Goal: Transaction & Acquisition: Purchase product/service

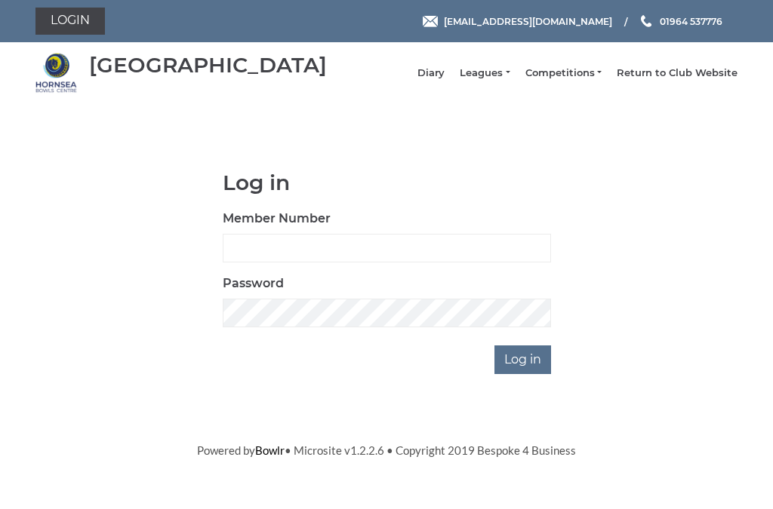
scroll to position [131, 0]
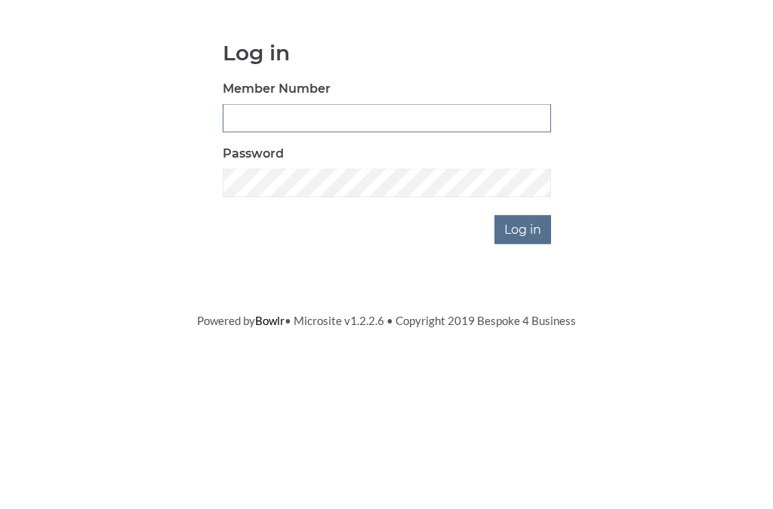
type input "0681"
click at [524, 346] on input "Log in" at bounding box center [522, 360] width 57 height 29
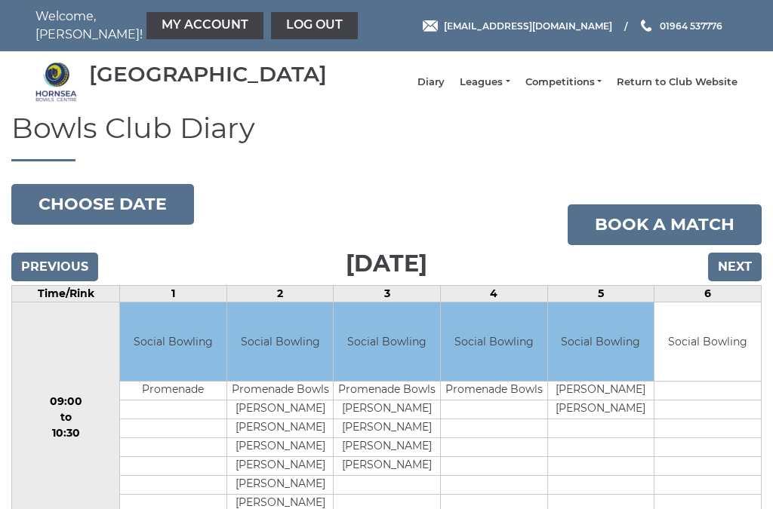
click at [164, 23] on link "My Account" at bounding box center [204, 25] width 117 height 27
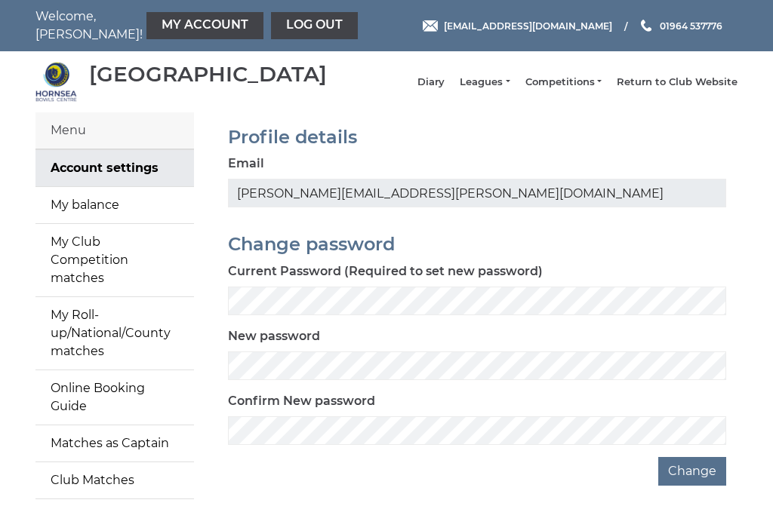
click at [91, 223] on link "My balance" at bounding box center [114, 205] width 158 height 36
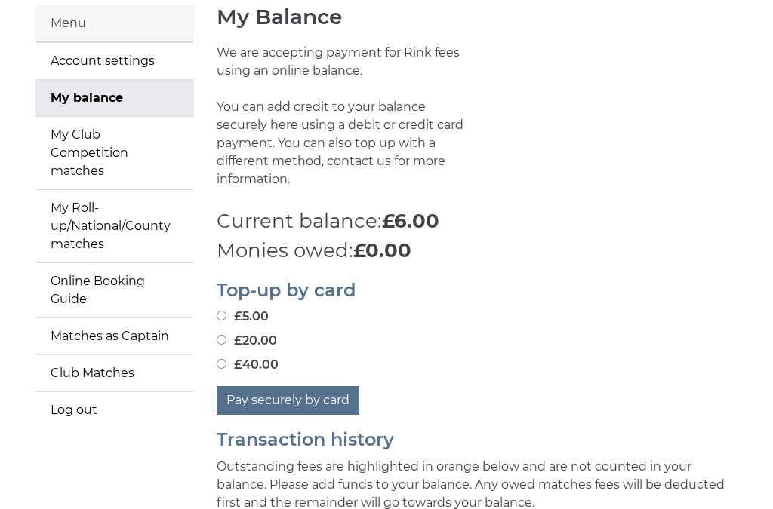
scroll to position [110, 0]
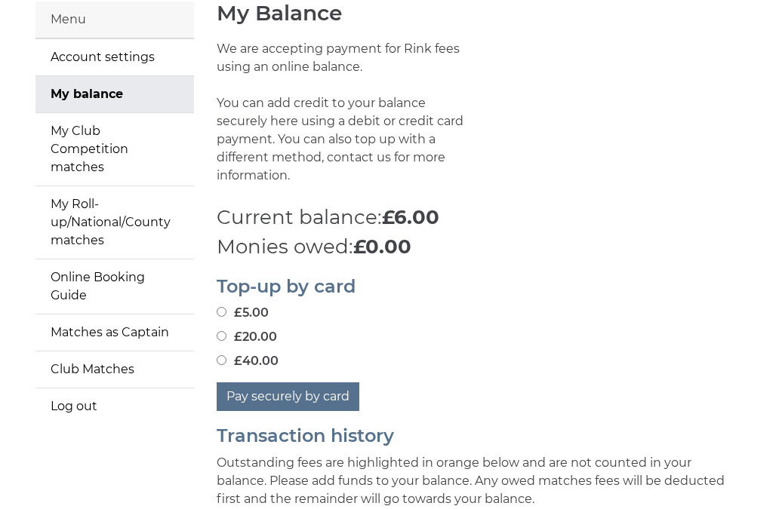
click at [223, 332] on input "£20.00" at bounding box center [222, 337] width 10 height 10
radio input "true"
click at [298, 389] on button "Pay securely by card" at bounding box center [288, 397] width 143 height 29
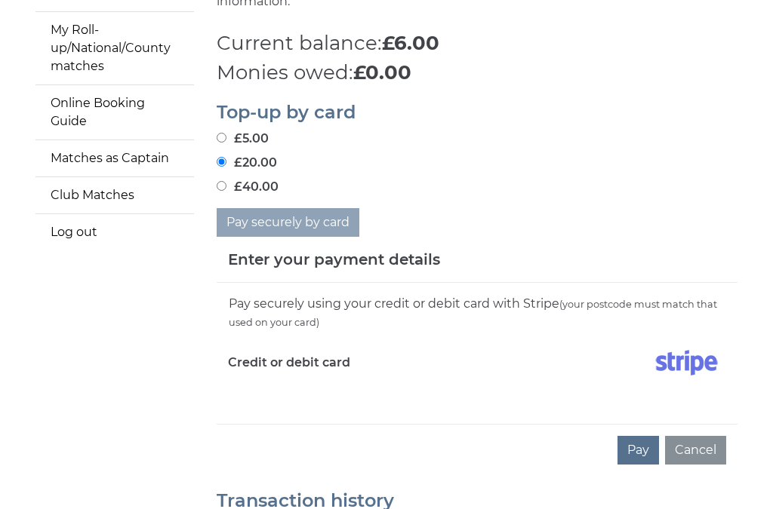
scroll to position [289, 0]
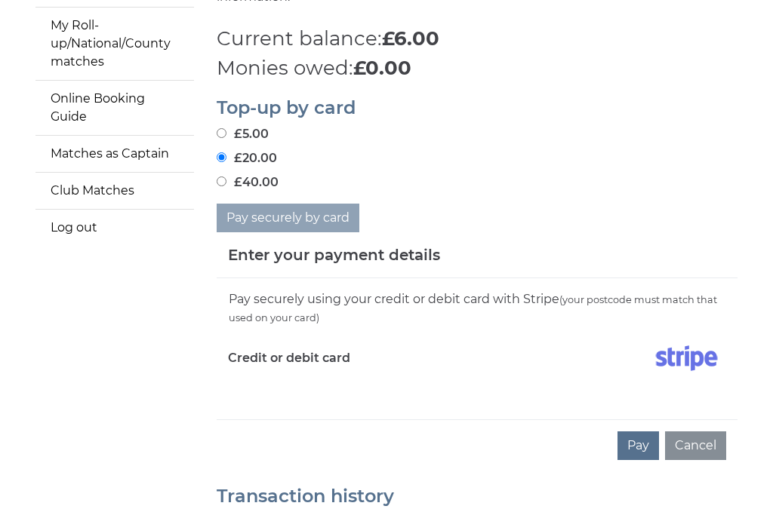
click at [237, 391] on div "Pay securely using your credit or debit card with Stripe (your postcode must ma…" at bounding box center [477, 349] width 521 height 141
click at [230, 404] on div "Pay securely using your credit or debit card with Stripe (your postcode must ma…" at bounding box center [477, 349] width 521 height 141
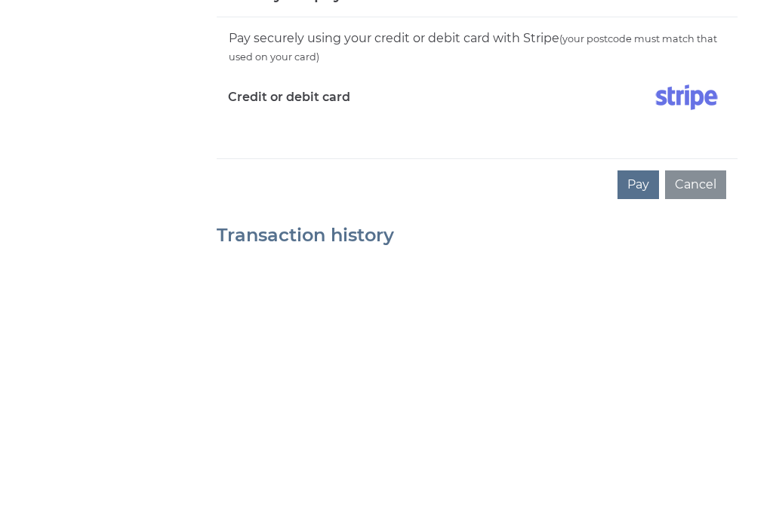
scroll to position [559, 0]
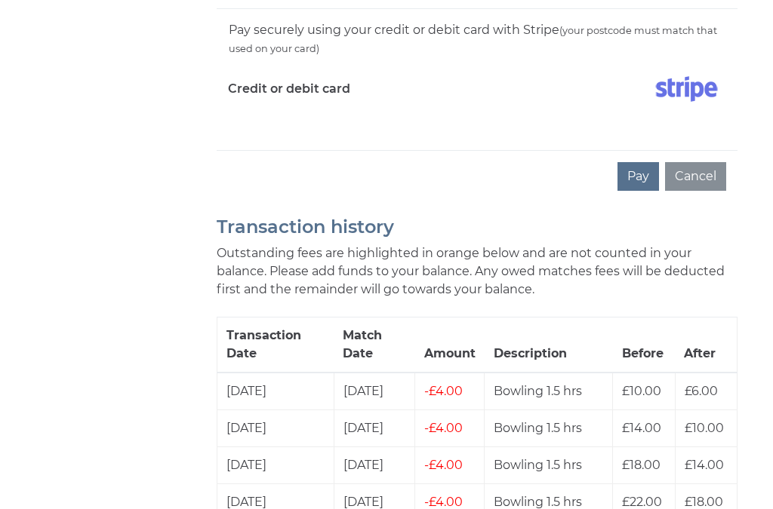
click at [244, 126] on div "Pay securely using your credit or debit card with Stripe (your postcode must ma…" at bounding box center [477, 79] width 521 height 141
click at [256, 127] on div "Pay securely using your credit or debit card with Stripe (your postcode must ma…" at bounding box center [477, 79] width 521 height 141
click at [644, 162] on button "Pay" at bounding box center [637, 176] width 41 height 29
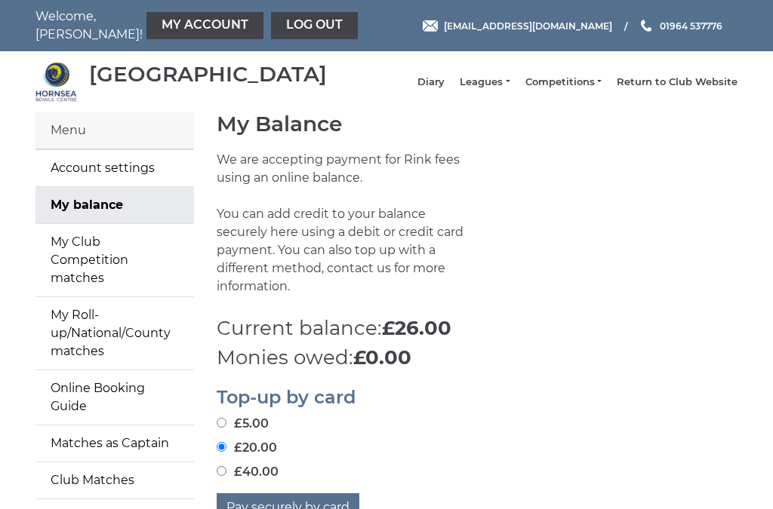
click at [271, 27] on link "Log out" at bounding box center [314, 25] width 87 height 27
